Goal: Consume media (video, audio)

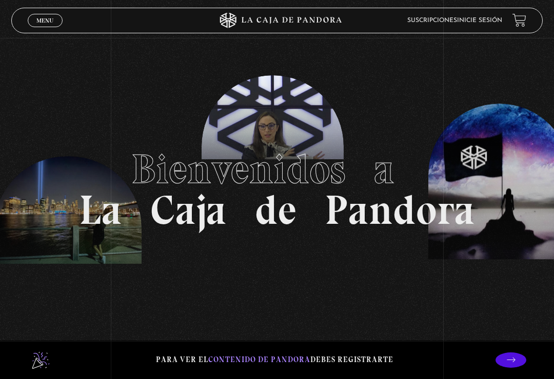
click at [33, 27] on span "Cerrar" at bounding box center [45, 29] width 24 height 7
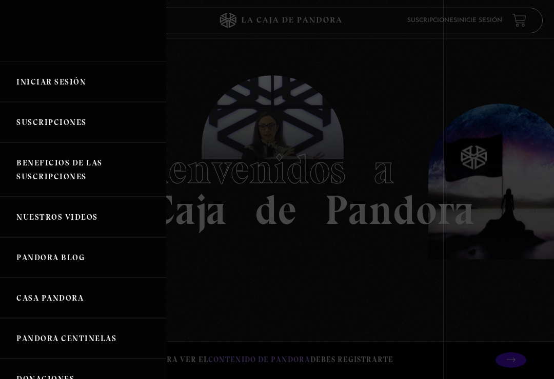
click at [43, 18] on span "Cerrar" at bounding box center [45, 20] width 24 height 6
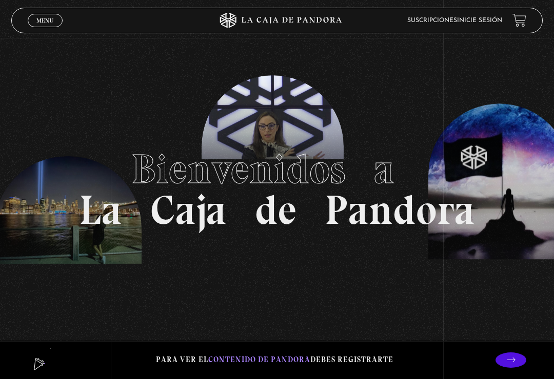
click at [47, 19] on span "Menu" at bounding box center [44, 20] width 17 height 6
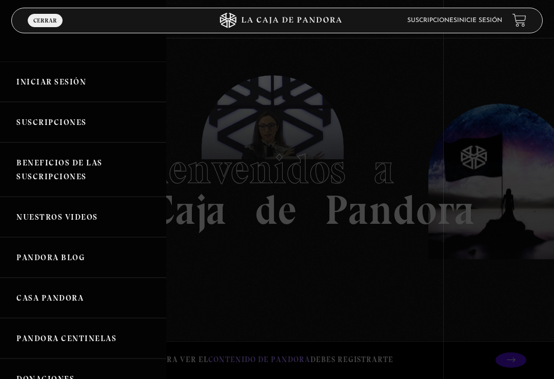
click at [45, 81] on link "Iniciar Sesión" at bounding box center [83, 82] width 166 height 40
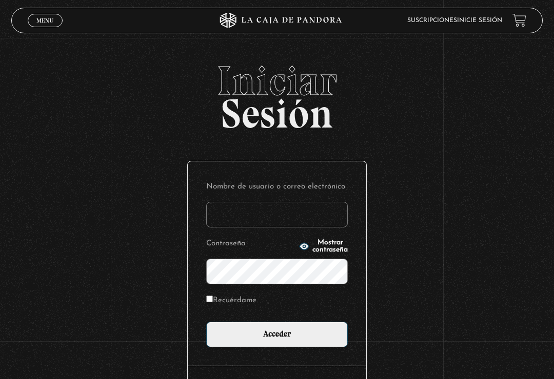
type input "[EMAIL_ADDRESS][DOMAIN_NAME]"
click at [277, 337] on input "Acceder" at bounding box center [276, 335] width 141 height 26
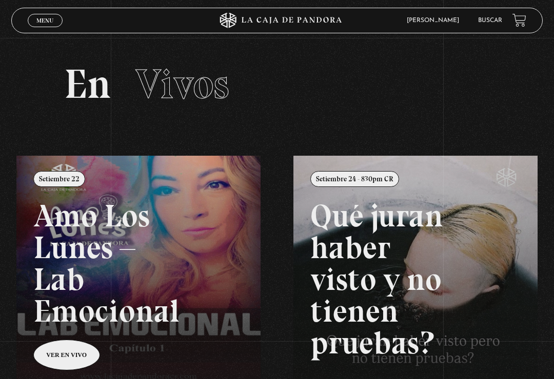
click at [42, 27] on link "Menu Cerrar" at bounding box center [45, 20] width 35 height 13
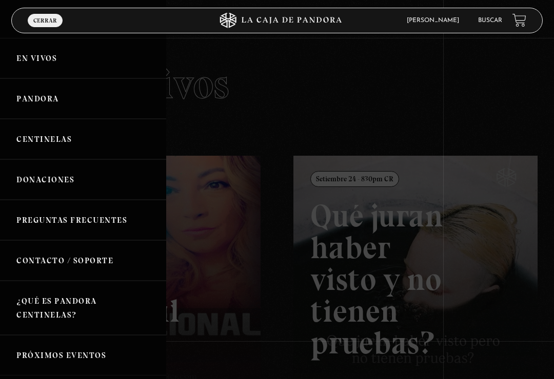
click at [43, 146] on link "Centinelas" at bounding box center [83, 139] width 166 height 40
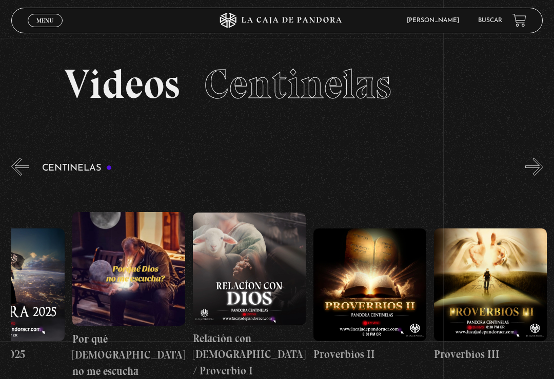
scroll to position [0, 174]
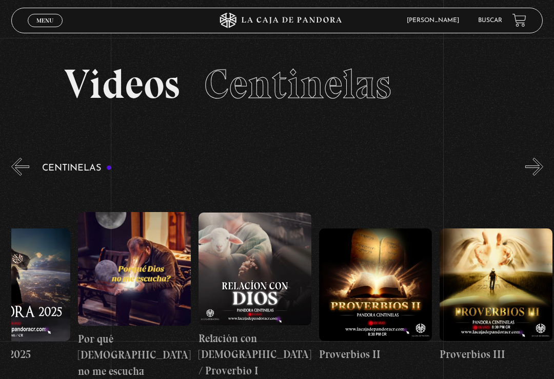
click at [258, 269] on figure at bounding box center [254, 269] width 113 height 113
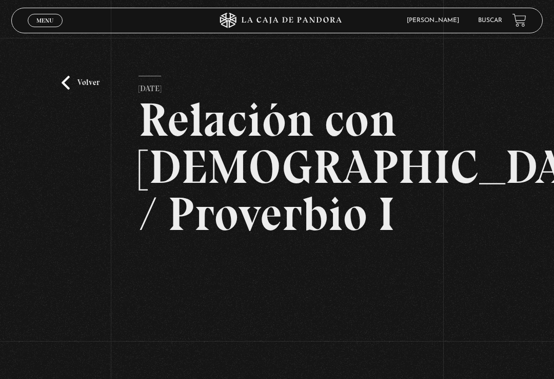
click at [219, 218] on h2 "Relación con [DEMOGRAPHIC_DATA] / Proverbio I" at bounding box center [276, 166] width 276 height 141
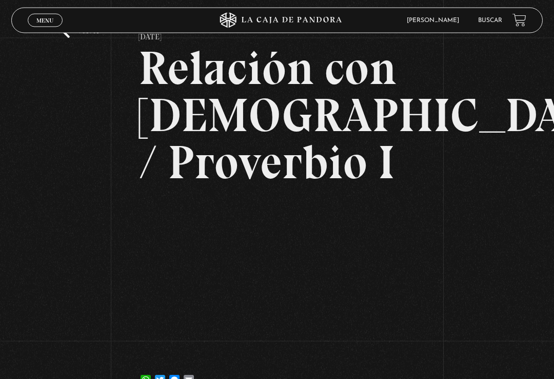
scroll to position [52, 0]
click at [472, 282] on div "Volver 30 enero, 2024 Relación con Dios / Proverbio I WhatsApp Twitter Messenge…" at bounding box center [277, 195] width 554 height 418
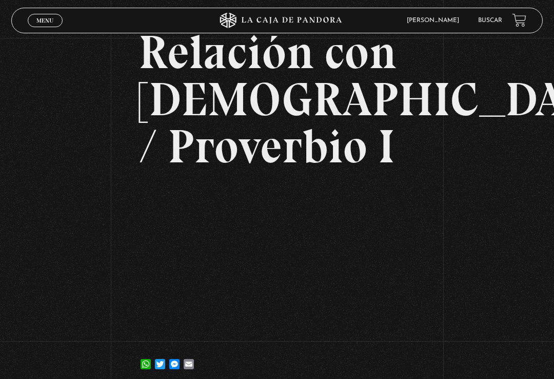
click at [464, 236] on div "Volver 30 enero, 2024 Relación con Dios / Proverbio I WhatsApp Twitter Messenge…" at bounding box center [277, 179] width 554 height 418
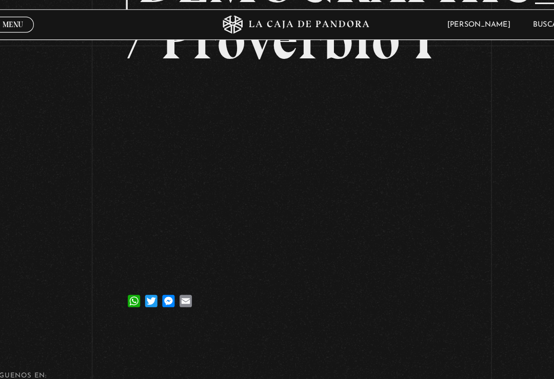
scroll to position [173, 0]
